Goal: Complete application form

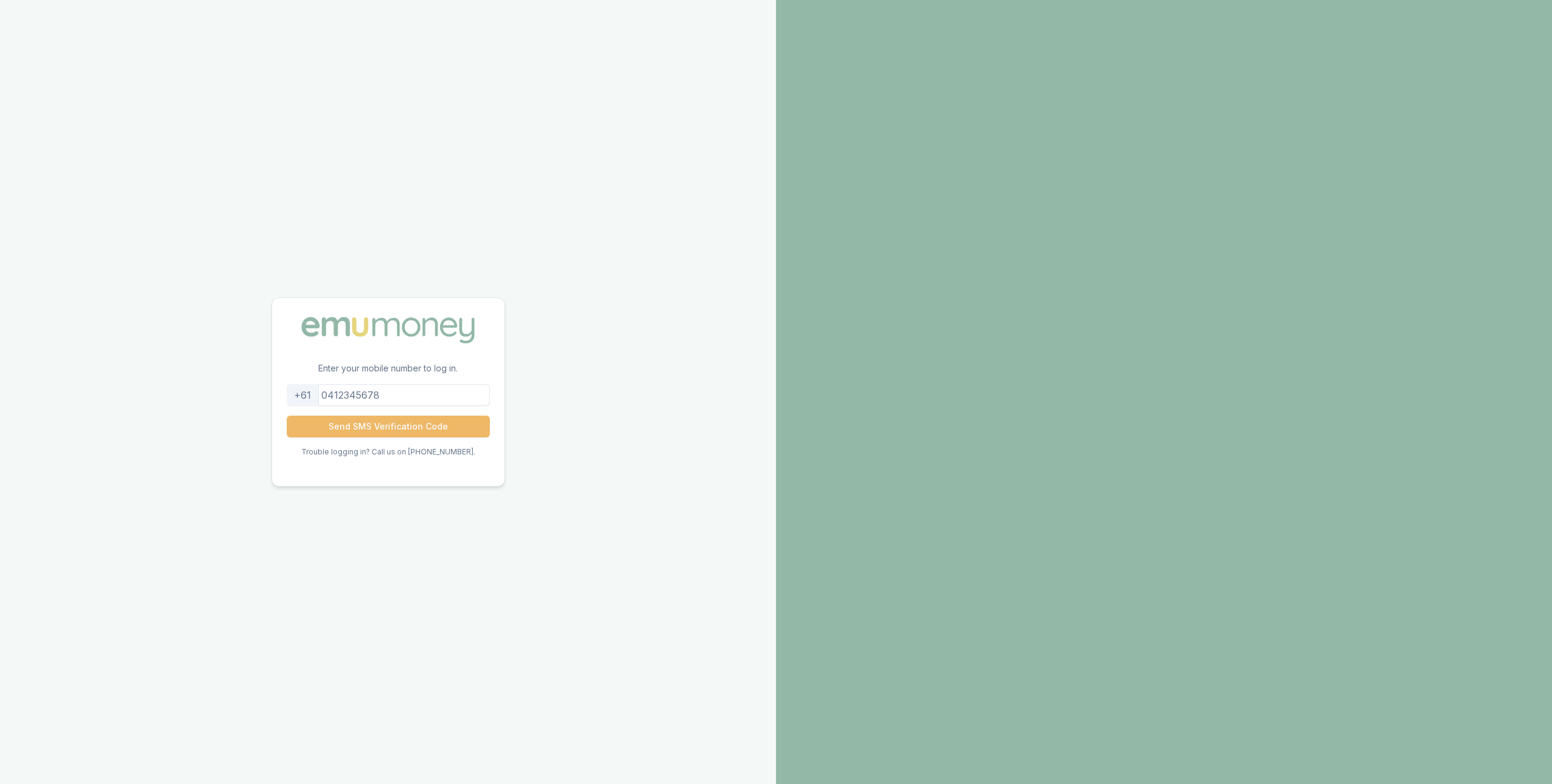
click at [368, 427] on button "Send SMS Verification Code" at bounding box center [388, 426] width 203 height 21
click at [335, 383] on input "tel" at bounding box center [388, 386] width 203 height 21
click at [338, 383] on input "tel" at bounding box center [388, 386] width 203 height 21
click at [341, 391] on input "tel" at bounding box center [388, 386] width 203 height 21
click at [365, 394] on input "tel" at bounding box center [388, 386] width 203 height 21
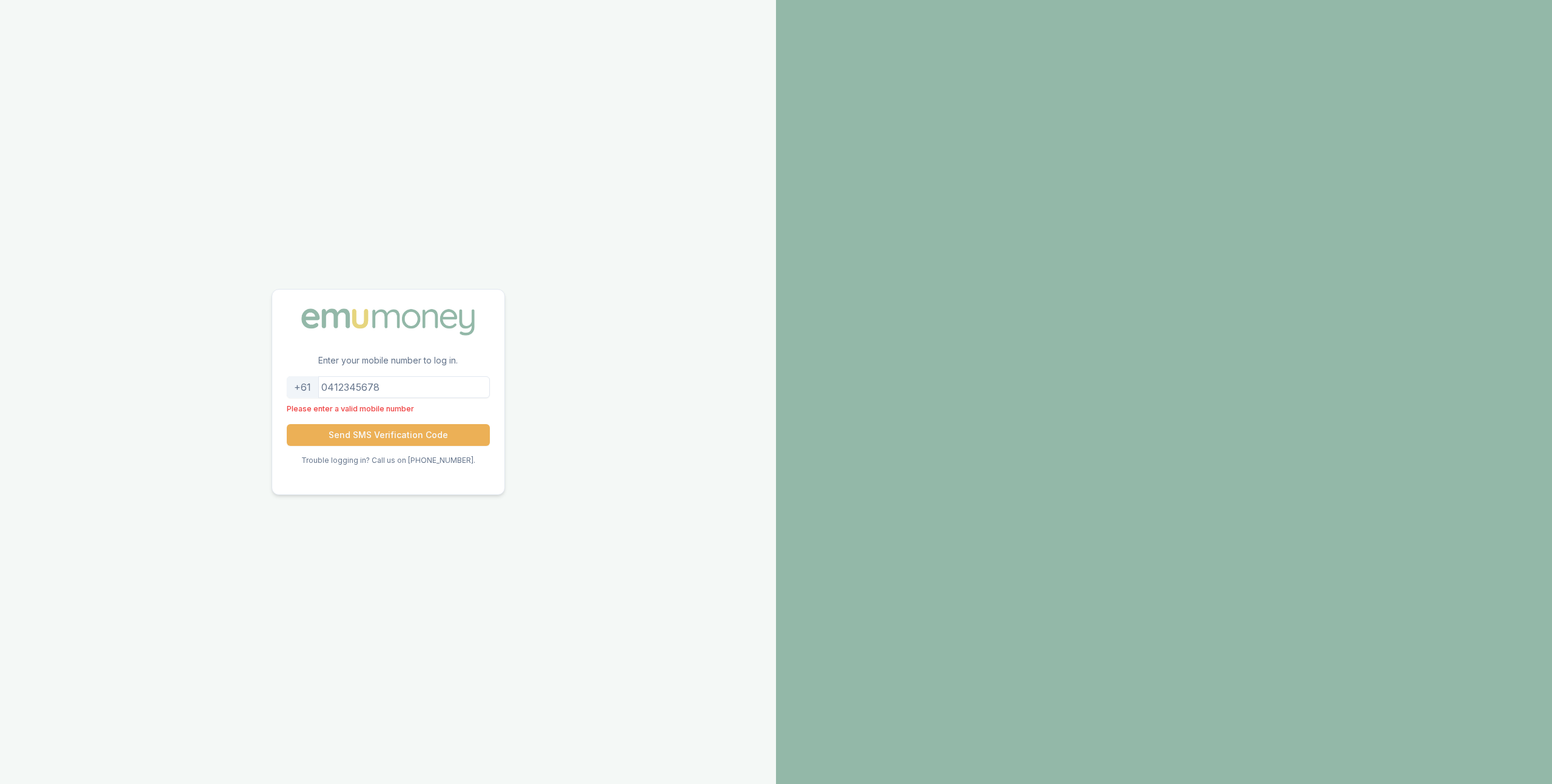
click at [365, 394] on input "tel" at bounding box center [388, 386] width 203 height 21
click at [438, 394] on input "tel" at bounding box center [388, 386] width 203 height 21
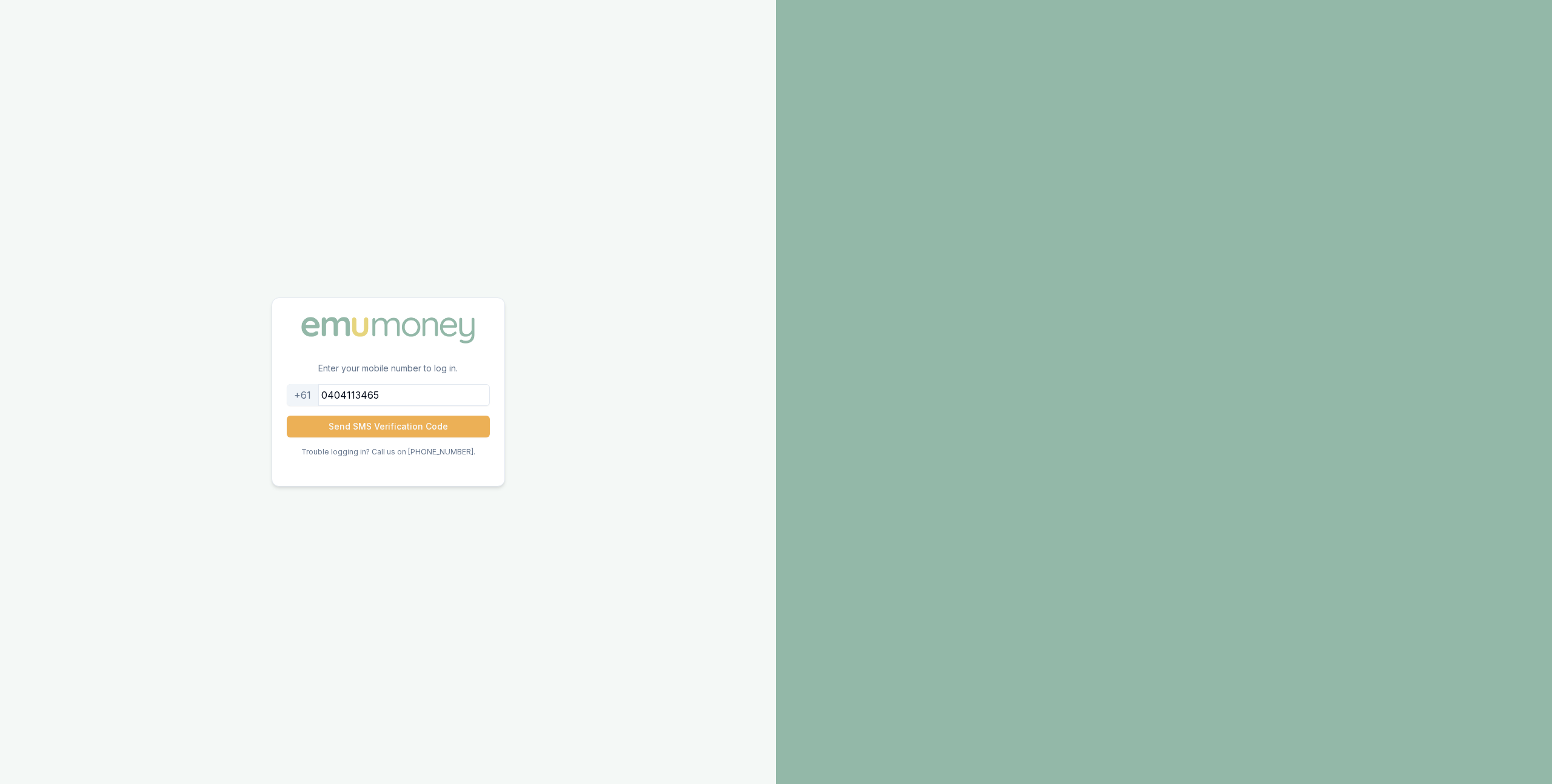
click at [386, 394] on input "0404113465" at bounding box center [388, 394] width 203 height 21
type input "404113465"
click at [391, 424] on button "Send SMS Verification Code" at bounding box center [388, 426] width 203 height 21
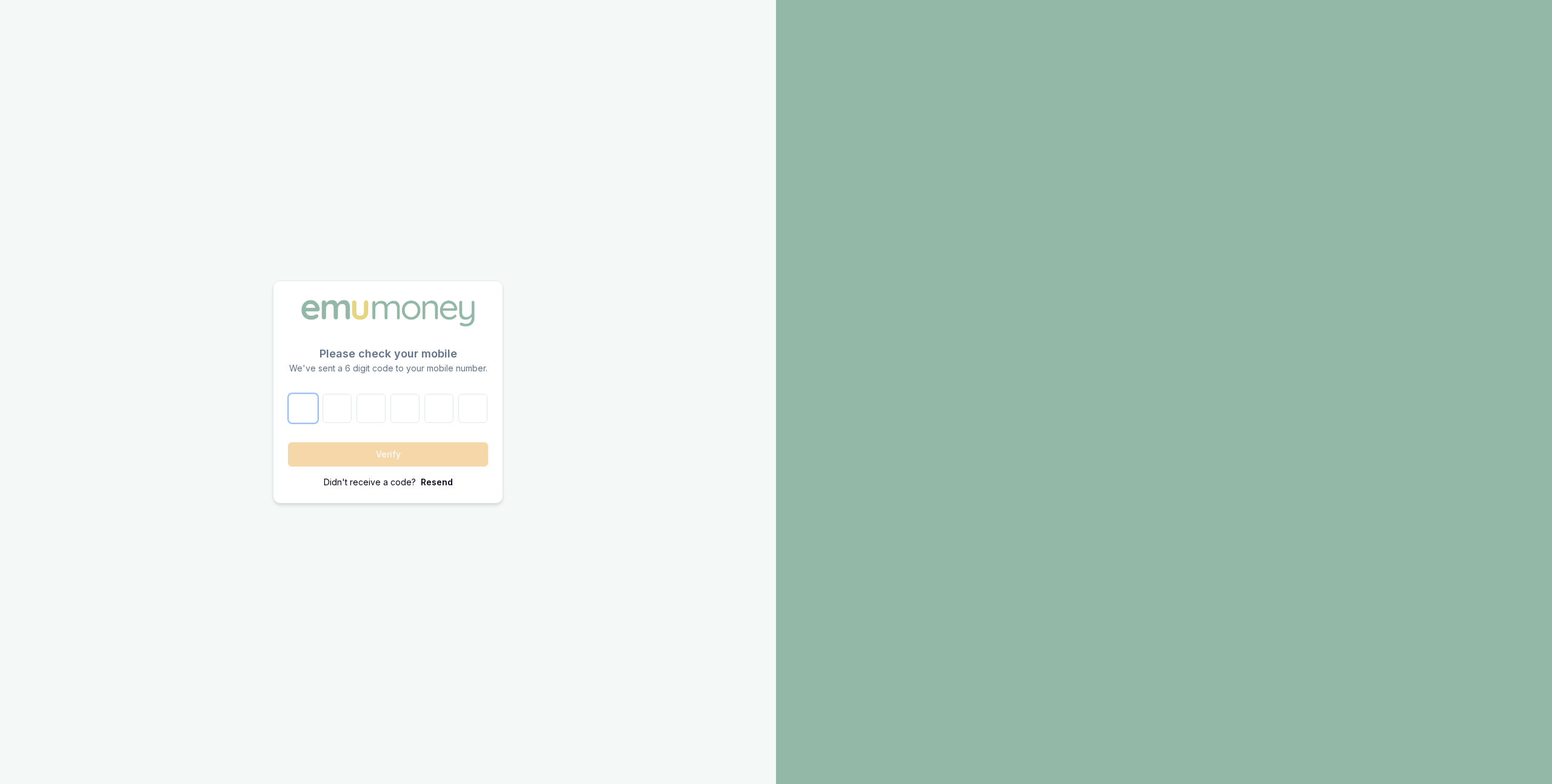
click at [310, 405] on input "number" at bounding box center [303, 408] width 29 height 29
click at [302, 414] on input "number" at bounding box center [303, 408] width 29 height 29
type input "8"
type input "2"
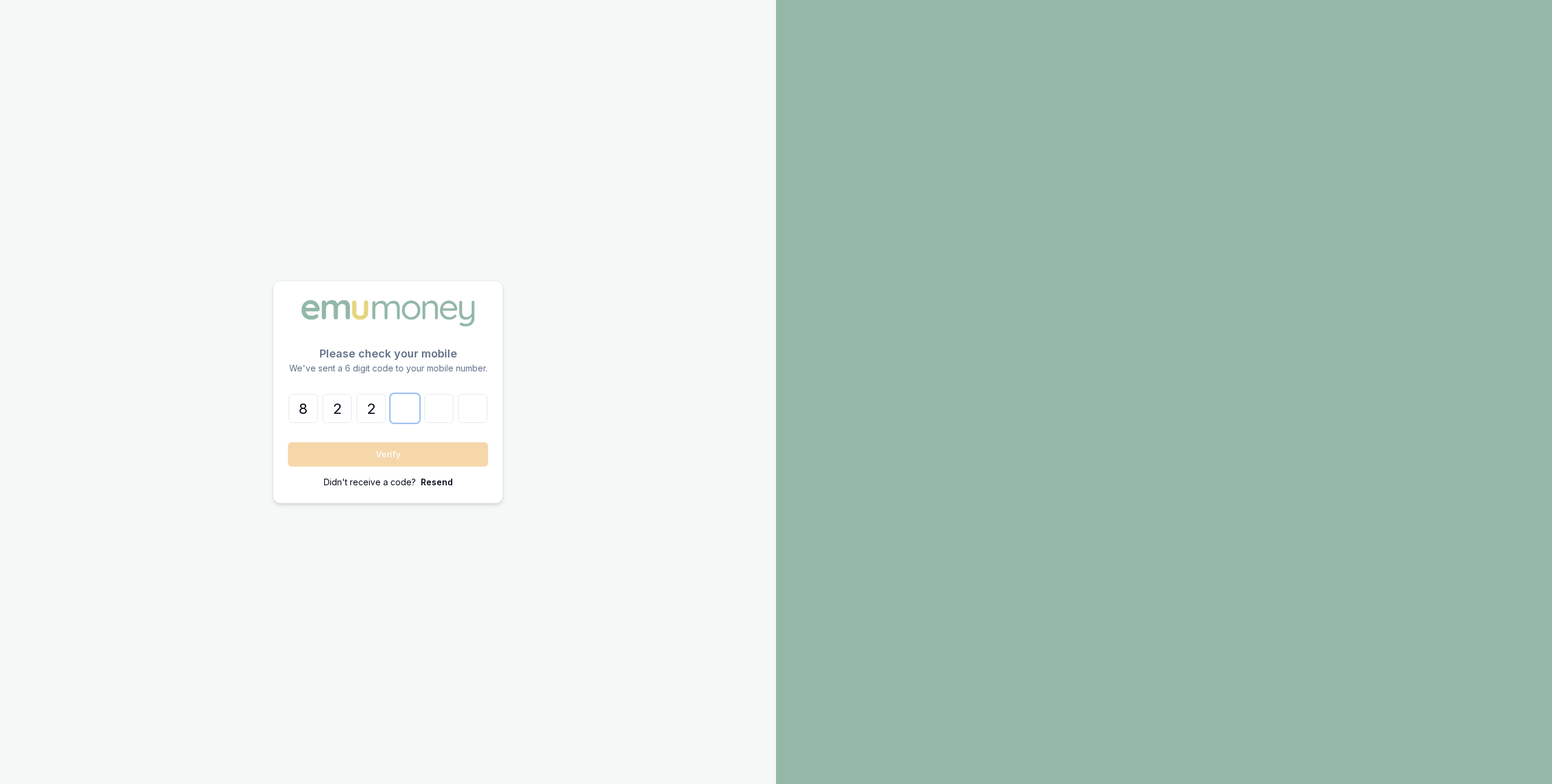
type input "9"
type input "5"
type input "1"
click at [321, 457] on button "Verify" at bounding box center [388, 454] width 200 height 25
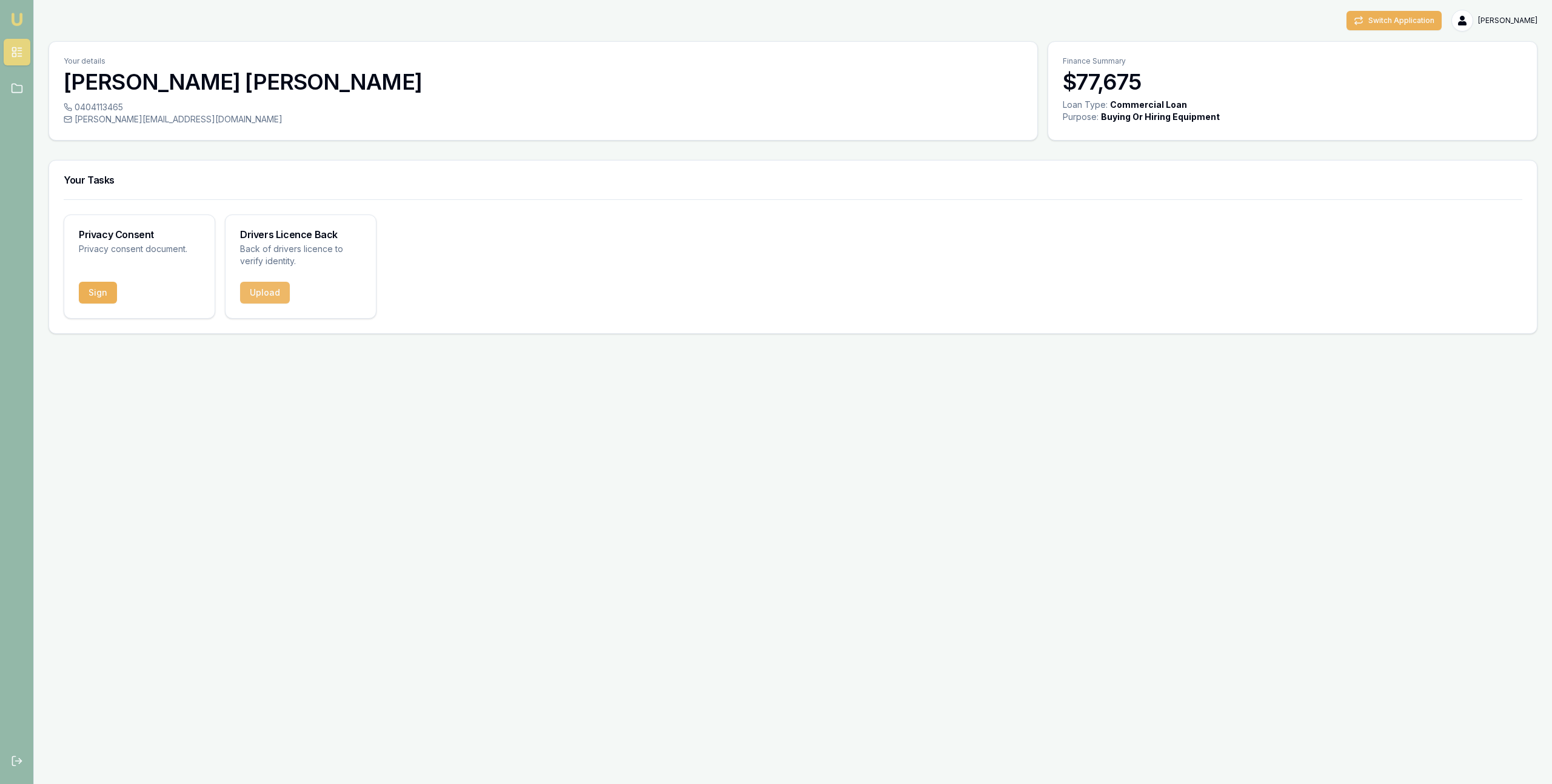
click at [241, 293] on button "Upload" at bounding box center [264, 292] width 50 height 21
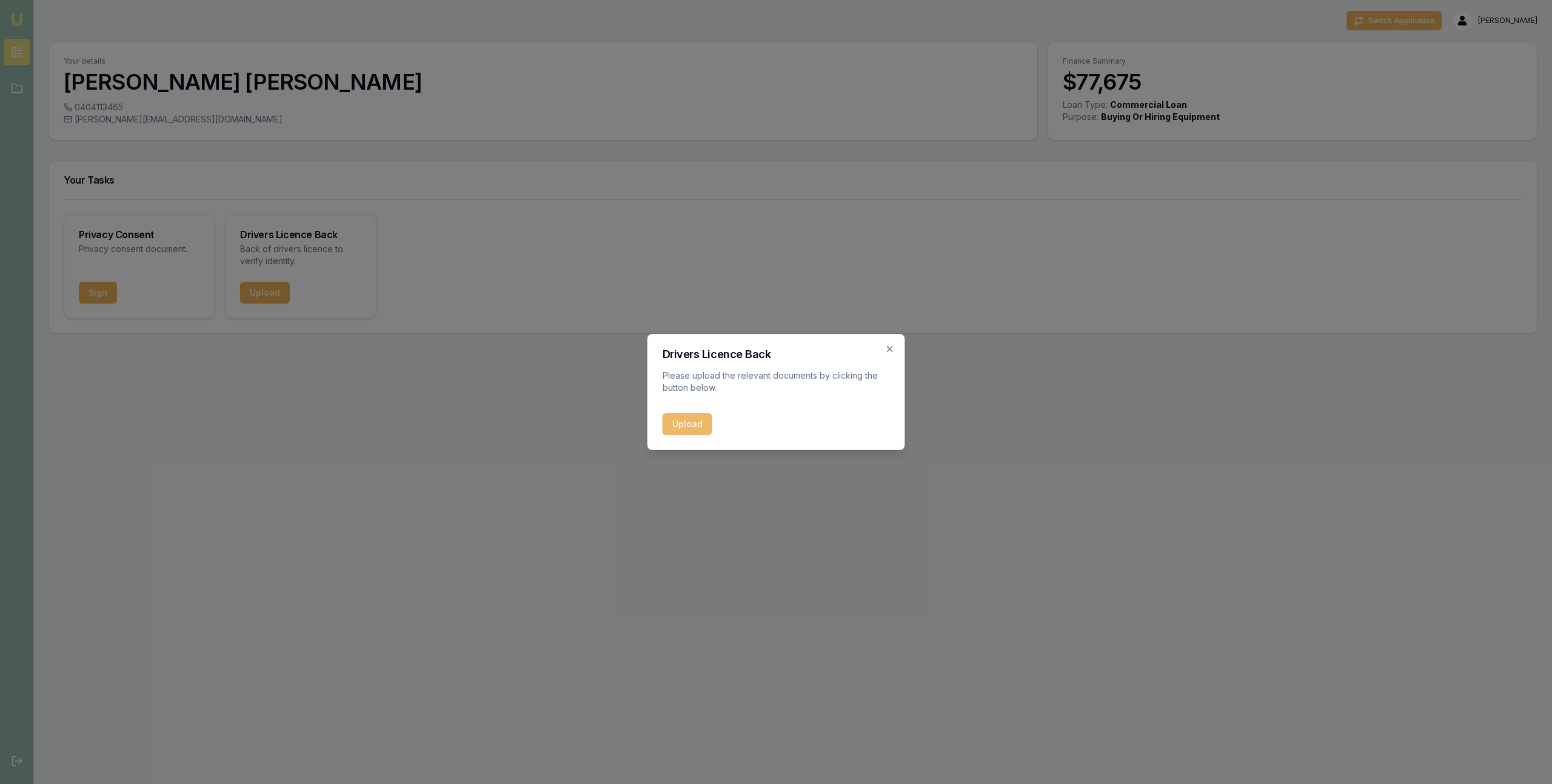
click at [691, 427] on button "Upload" at bounding box center [687, 424] width 50 height 21
click at [888, 357] on h2 "Drivers Licence Back" at bounding box center [776, 355] width 227 height 11
click at [888, 352] on icon "button" at bounding box center [890, 349] width 10 height 10
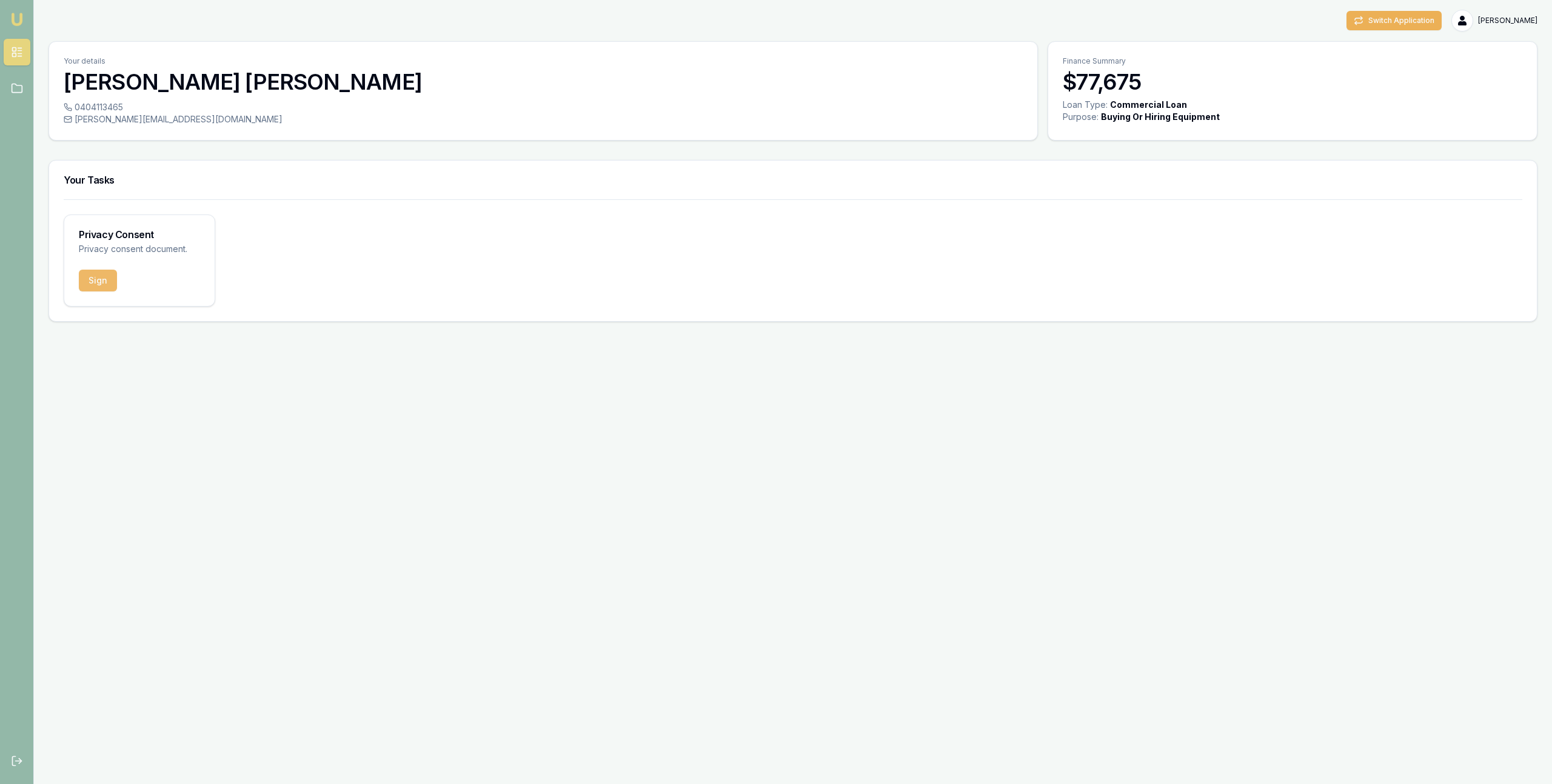
click at [102, 286] on button "Sign" at bounding box center [98, 280] width 38 height 21
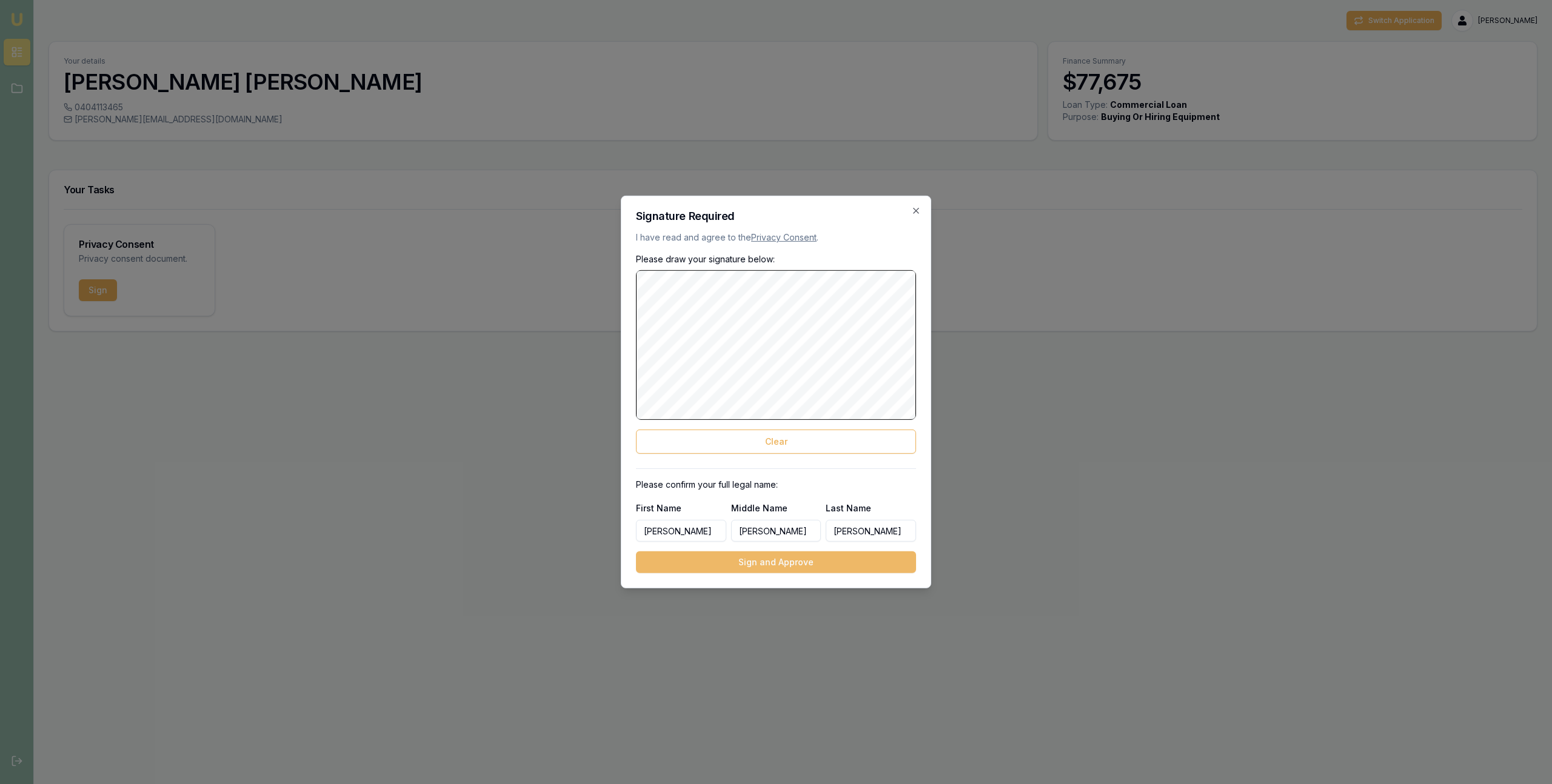
click at [748, 566] on button "Sign and Approve" at bounding box center [776, 562] width 280 height 21
